Goal: Task Accomplishment & Management: Use online tool/utility

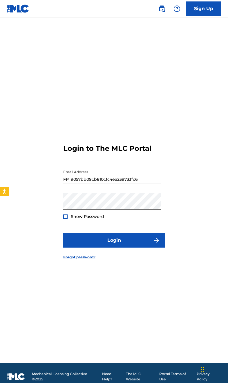
click at [83, 183] on input "FP_9057bb09cb810cfc4ea239733fc6" at bounding box center [112, 175] width 98 height 17
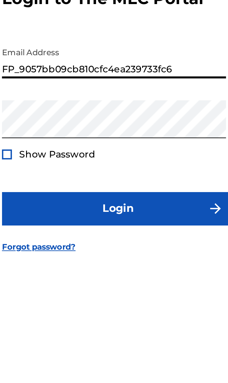
click at [63, 167] on input "FP_9057bb09cb810cfc4ea239733fc6" at bounding box center [112, 175] width 98 height 17
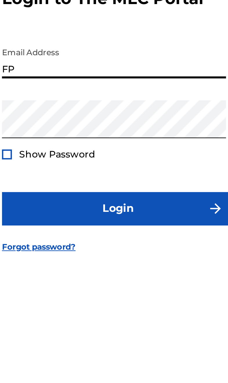
type input "F"
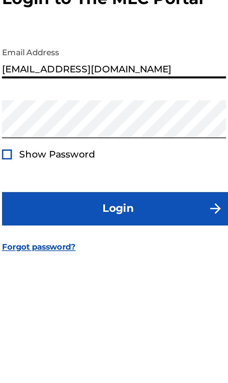
type input "[EMAIL_ADDRESS][DOMAIN_NAME]"
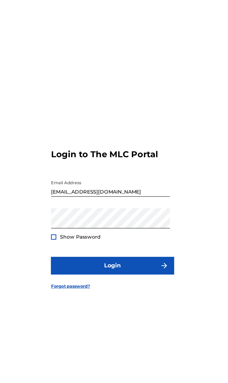
click at [63, 241] on button "Login" at bounding box center [114, 240] width 102 height 15
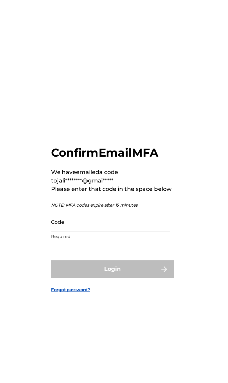
click at [63, 212] on input "Code" at bounding box center [112, 204] width 98 height 17
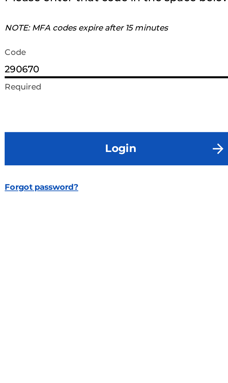
type input "290670"
click at [63, 236] on button "Login" at bounding box center [114, 243] width 102 height 15
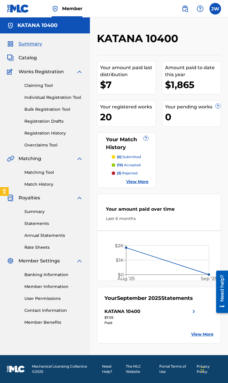
click at [42, 274] on link "Banking Information" at bounding box center [53, 275] width 59 height 6
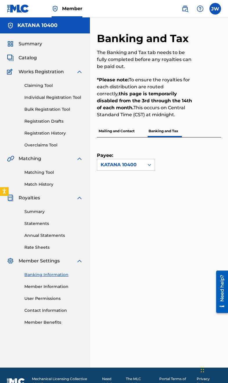
click at [144, 132] on div "Mailing and Contact Banking and Tax" at bounding box center [159, 131] width 124 height 12
click at [133, 136] on p "Mailing and Contact" at bounding box center [117, 131] width 40 height 12
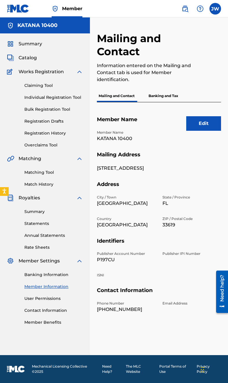
click at [171, 99] on p "Banking and Tax" at bounding box center [163, 96] width 33 height 12
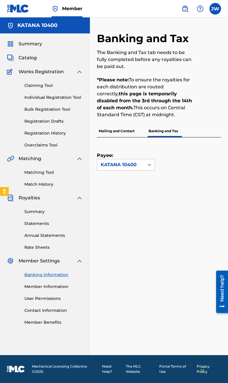
click at [145, 172] on div "Payee: KATANA 10400" at bounding box center [159, 193] width 124 height 112
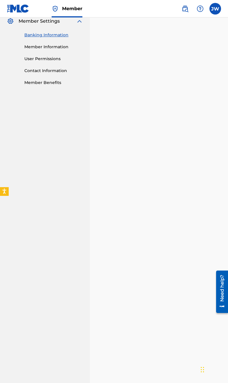
scroll to position [56, 0]
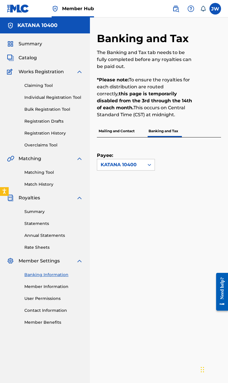
click at [56, 171] on link "Matching Tool" at bounding box center [53, 172] width 59 height 6
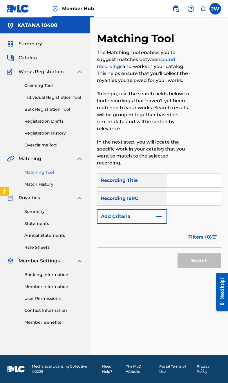
click at [47, 171] on link "Matching Tool" at bounding box center [53, 172] width 59 height 6
click at [144, 221] on button "Add Criteria" at bounding box center [132, 216] width 70 height 15
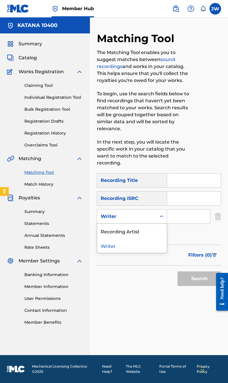
click at [151, 232] on div "Recording Artist" at bounding box center [132, 231] width 70 height 15
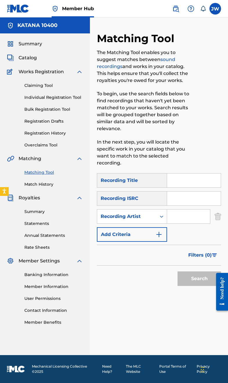
click at [190, 216] on input "Search Form" at bounding box center [188, 217] width 43 height 14
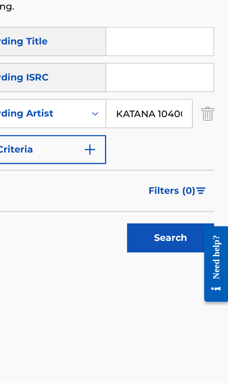
type input "KATANA 10400"
click at [178, 271] on button "Search" at bounding box center [200, 278] width 44 height 15
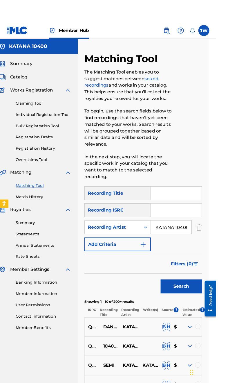
scroll to position [0, 8]
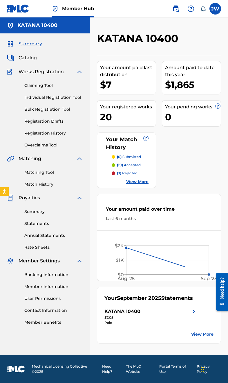
click at [217, 10] on label at bounding box center [216, 9] width 12 height 12
click at [216, 9] on input "JW Jalin Weems jalinweems21@gmail.com Notification Preferences Profile Log out" at bounding box center [216, 9] width 0 height 0
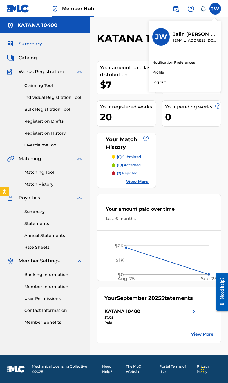
click at [174, 84] on div "Notification Preferences Profile Log out" at bounding box center [185, 72] width 72 height 39
click at [216, 9] on input "JW Jalin Weems jalinweems21@gmail.com Notification Preferences Profile Log out" at bounding box center [216, 9] width 0 height 0
click at [159, 82] on p "Log out" at bounding box center [160, 82] width 14 height 5
click at [216, 9] on input "JW Jalin Weems jalinweems21@gmail.com Notification Preferences Profile Log out" at bounding box center [216, 9] width 0 height 0
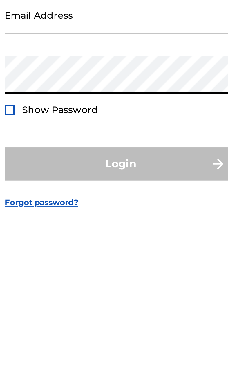
type input "FP_9057bb09cb810cfc4ea239733fc6"
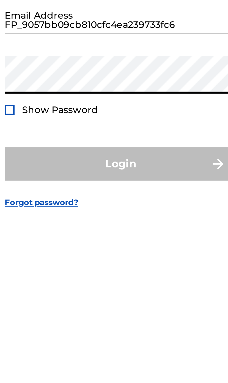
click at [63, 233] on button "Login" at bounding box center [114, 240] width 102 height 15
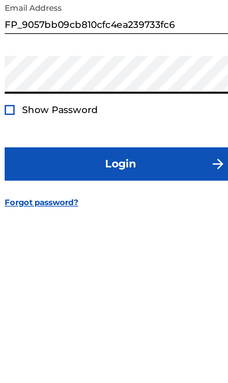
click at [63, 214] on div at bounding box center [65, 216] width 4 height 4
